Goal: Transaction & Acquisition: Subscribe to service/newsletter

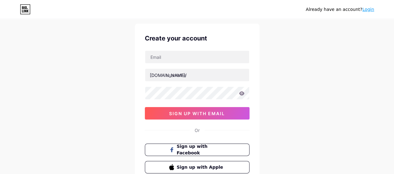
scroll to position [1, 0]
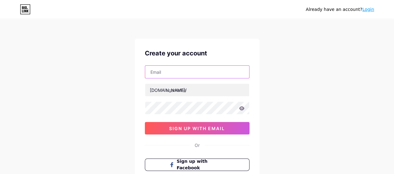
click at [167, 69] on input "text" at bounding box center [197, 72] width 104 height 12
type input "[EMAIL_ADDRESS][DOMAIN_NAME]"
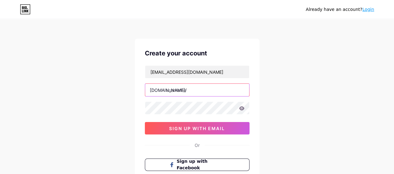
click at [173, 92] on input "text" at bounding box center [197, 90] width 104 height 12
drag, startPoint x: 170, startPoint y: 90, endPoint x: 199, endPoint y: 92, distance: 29.0
click at [199, 92] on input "text" at bounding box center [197, 90] width 104 height 12
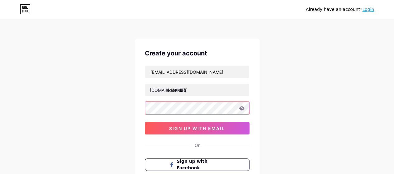
click at [197, 108] on div "selamatmalamya83@gmail.com bio.link/ download 0cAFcWeA7eZHN7kwxZlpvCxvuICEpwnMn…" at bounding box center [197, 99] width 105 height 69
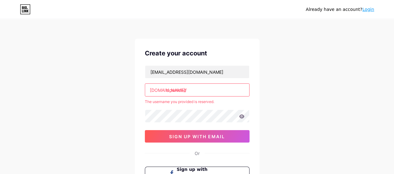
click at [194, 91] on input "download" at bounding box center [197, 90] width 104 height 12
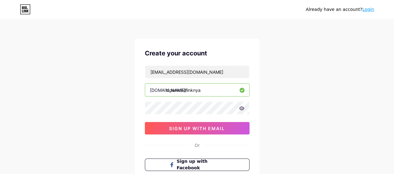
type input "downloadlinknya"
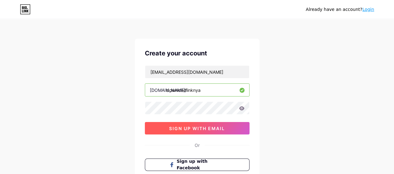
click at [203, 128] on span "sign up with email" at bounding box center [197, 128] width 56 height 5
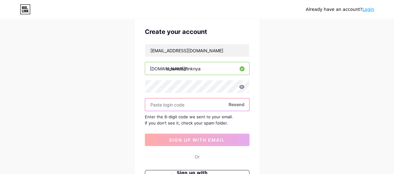
scroll to position [32, 0]
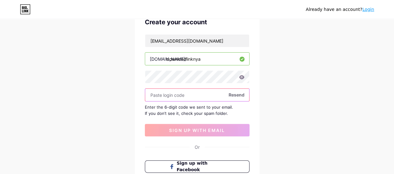
paste input "392176"
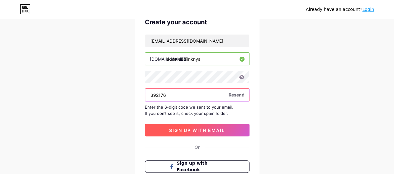
type input "392176"
click at [199, 131] on span "sign up with email" at bounding box center [197, 130] width 56 height 5
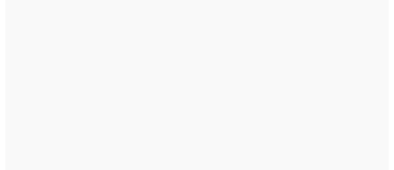
scroll to position [0, 0]
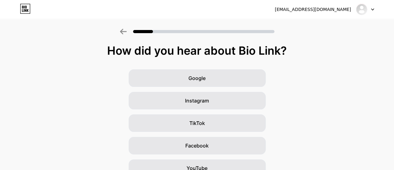
scroll to position [31, 0]
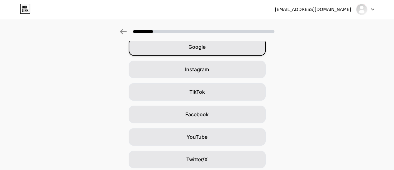
click at [203, 49] on span "Google" at bounding box center [197, 46] width 17 height 7
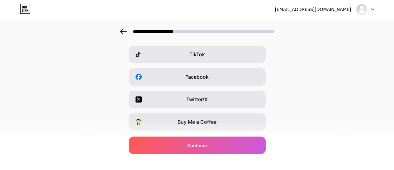
scroll to position [125, 0]
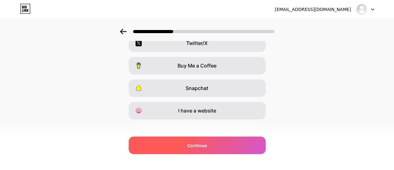
click at [231, 145] on div "Continue" at bounding box center [197, 144] width 137 height 17
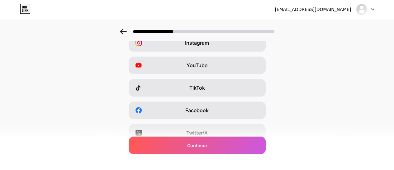
scroll to position [62, 0]
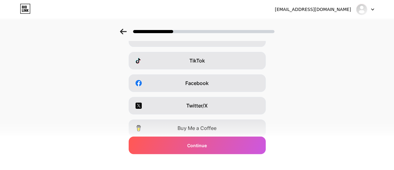
click at [206, 82] on span "Facebook" at bounding box center [197, 82] width 23 height 7
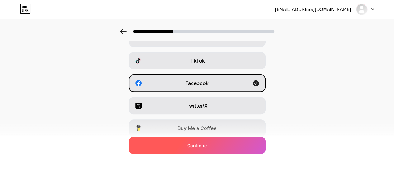
click at [220, 148] on div "Continue" at bounding box center [197, 144] width 137 height 17
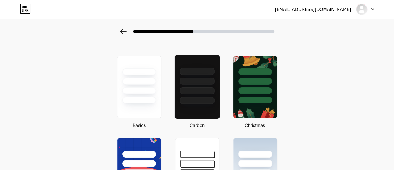
scroll to position [94, 0]
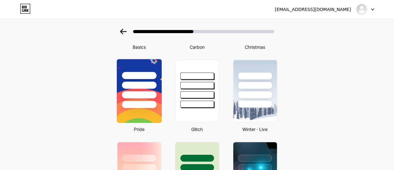
click at [140, 96] on div at bounding box center [139, 94] width 35 height 7
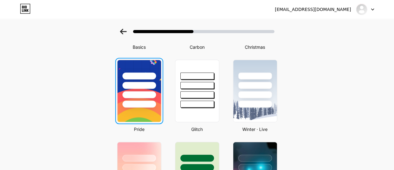
scroll to position [0, 0]
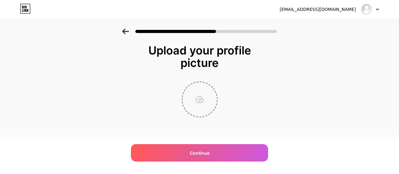
click at [199, 99] on input "file" at bounding box center [199, 99] width 35 height 35
type input "C:\fakepath\Screenshot 2025-10-03 112637.png"
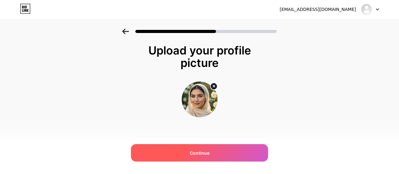
click at [217, 155] on div "Continue" at bounding box center [199, 152] width 137 height 17
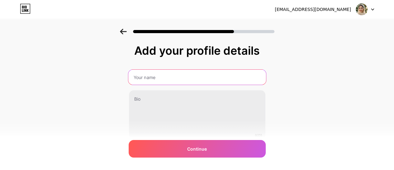
click at [164, 75] on input "text" at bounding box center [197, 77] width 138 height 15
type input "D"
type input "Download LINKNYA"
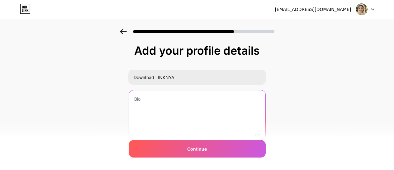
click at [161, 105] on textarea at bounding box center [197, 115] width 137 height 50
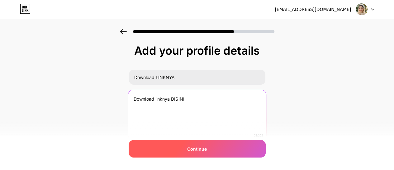
type textarea "Download linknya DISINI"
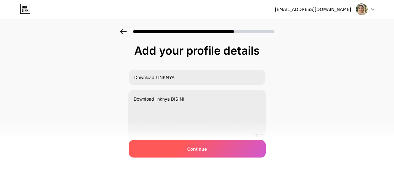
click at [218, 148] on div "Continue" at bounding box center [197, 148] width 137 height 17
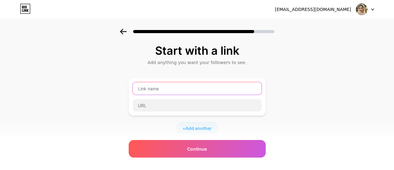
click at [150, 88] on input "text" at bounding box center [197, 88] width 129 height 12
paste input "https://forgavedisciplinetolerance.com/w1f4dpq9?key=5805930b28294bf6916e484e417…"
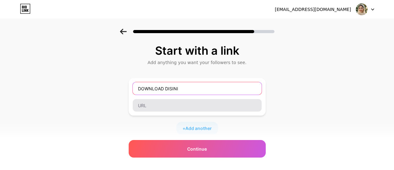
type input "DOWNLOAD DISINI"
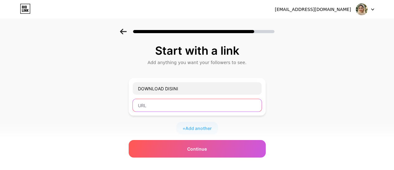
click at [177, 104] on input "text" at bounding box center [197, 105] width 129 height 12
paste input "https://forgavedisciplinetolerance.com/w1f4dpq9?key=5805930b28294bf6916e484e417…"
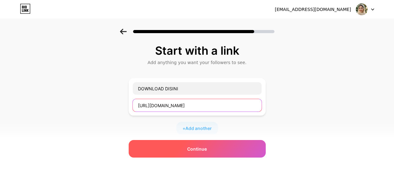
type input "https://forgavedisciplinetolerance.com/w1f4dpq9?key=5805930b28294bf6916e484e417…"
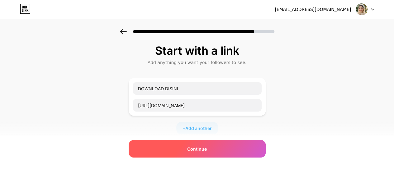
click at [202, 149] on span "Continue" at bounding box center [197, 148] width 20 height 7
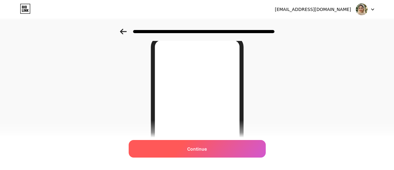
scroll to position [62, 0]
click at [207, 146] on span "Continue" at bounding box center [197, 148] width 20 height 7
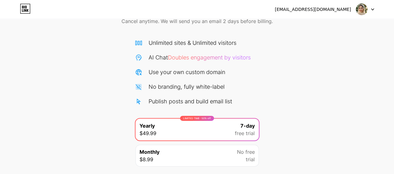
scroll to position [76, 0]
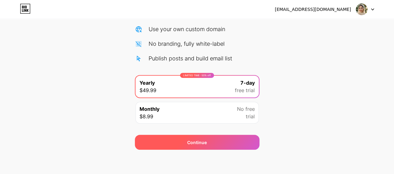
click at [215, 143] on div "Continue" at bounding box center [197, 142] width 125 height 15
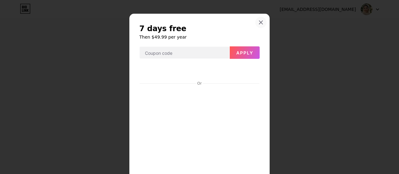
click at [258, 23] on icon at bounding box center [260, 22] width 5 height 5
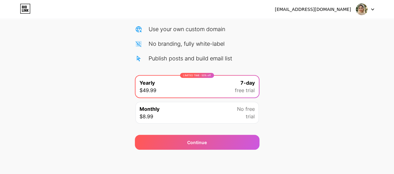
click at [238, 114] on div "No free trial" at bounding box center [246, 112] width 18 height 15
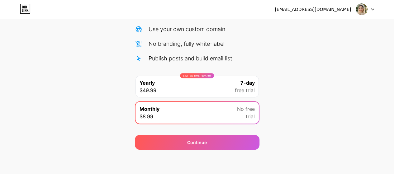
click at [228, 85] on div "LIMITED TIME : 50% off Yearly $49.99 7-day free trial" at bounding box center [197, 87] width 123 height 22
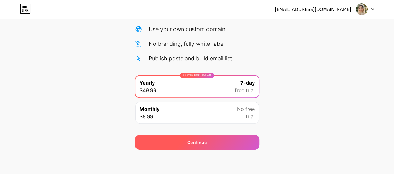
click at [225, 142] on div "Continue" at bounding box center [197, 142] width 125 height 15
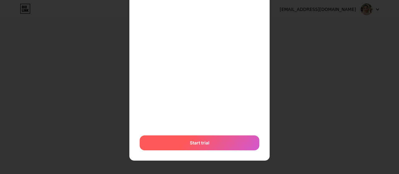
click at [224, 143] on div "Start trial" at bounding box center [200, 143] width 120 height 15
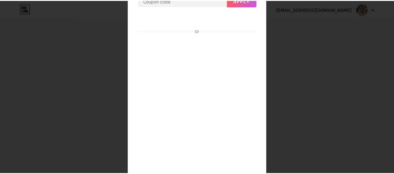
scroll to position [0, 0]
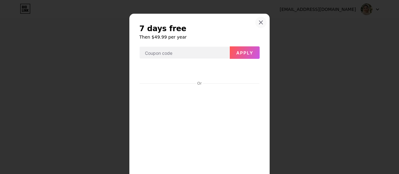
click at [259, 24] on icon at bounding box center [260, 22] width 5 height 5
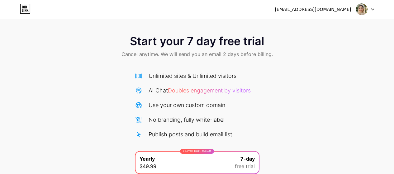
click at [360, 11] on img at bounding box center [362, 9] width 12 height 12
click at [326, 5] on div "[EMAIL_ADDRESS][DOMAIN_NAME]" at bounding box center [324, 9] width 99 height 11
click at [374, 9] on icon at bounding box center [373, 10] width 2 height 2
click at [264, 99] on div "Start your 7 day free trial Cancel anytime. We will send you an email 2 days be…" at bounding box center [197, 127] width 394 height 197
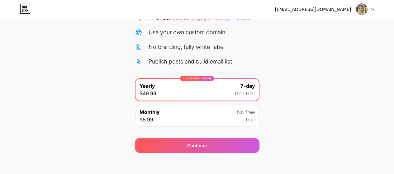
scroll to position [76, 0]
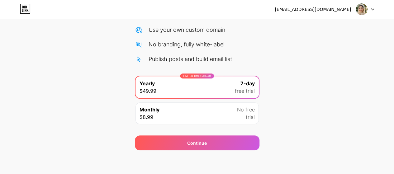
scroll to position [76, 0]
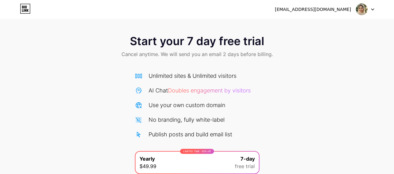
drag, startPoint x: 333, startPoint y: 9, endPoint x: 296, endPoint y: 8, distance: 36.8
click at [333, 9] on div "[EMAIL_ADDRESS][DOMAIN_NAME]" at bounding box center [313, 9] width 76 height 7
